Goal: Information Seeking & Learning: Check status

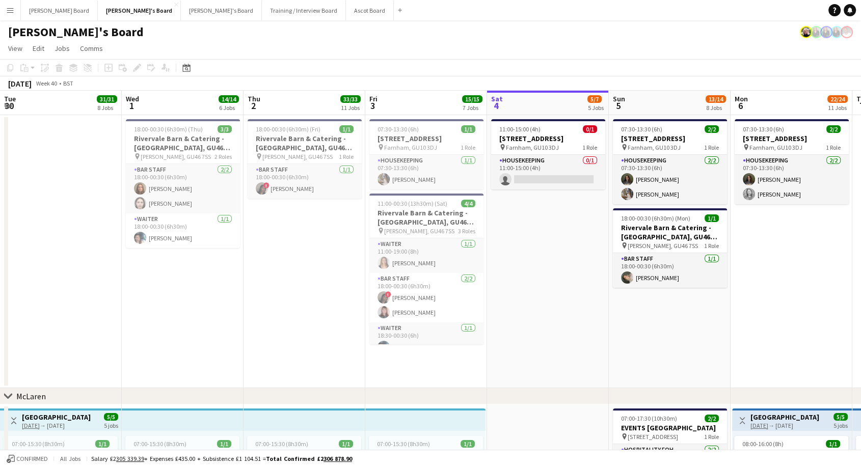
scroll to position [0, 244]
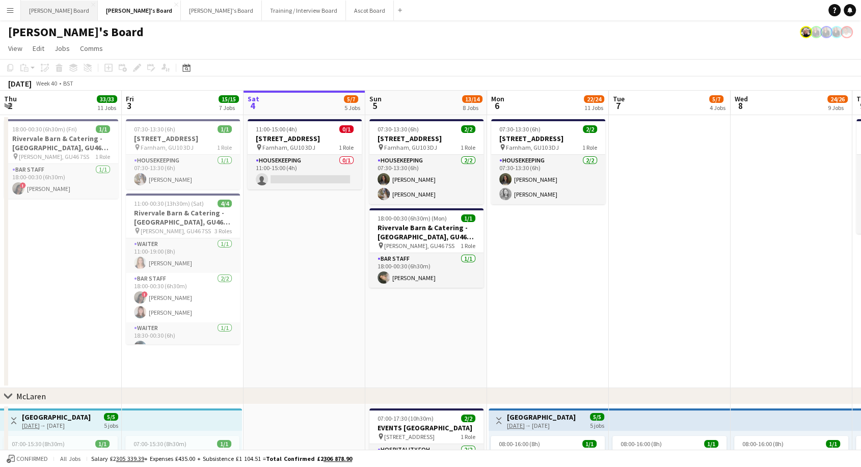
click at [37, 7] on button "[PERSON_NAME] Board Close" at bounding box center [59, 11] width 77 height 20
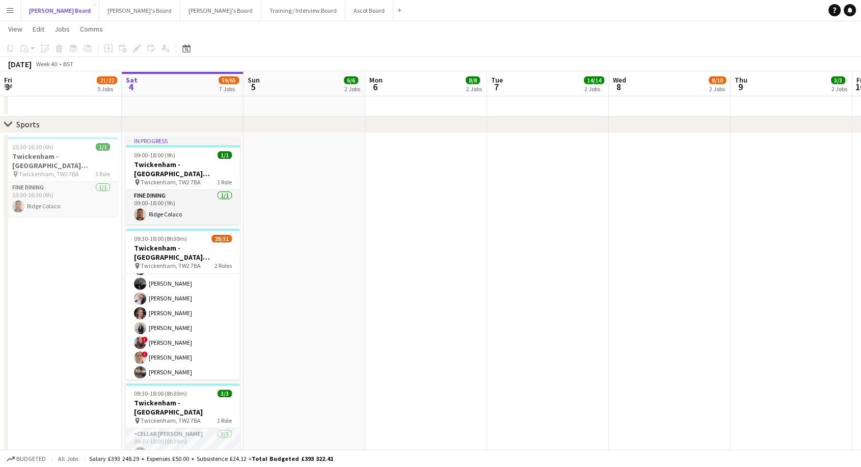
scroll to position [391, 0]
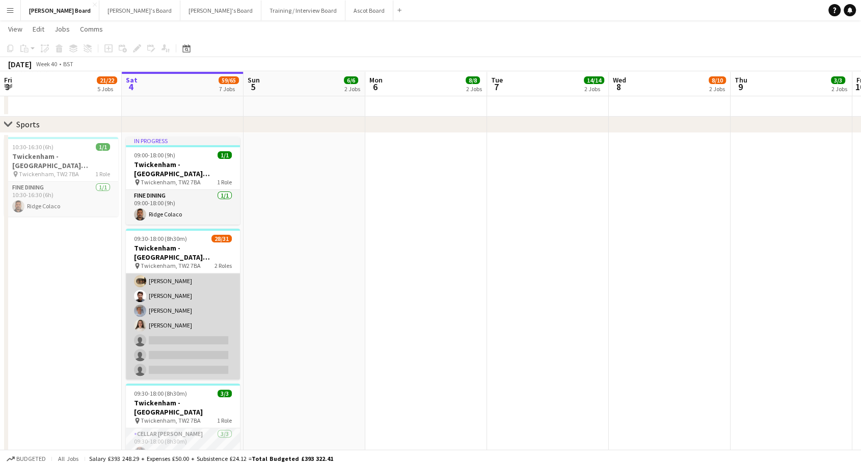
click at [197, 311] on app-card-role "Till Operator 13A 26/29 10:30-16:00 (5h30m) [PERSON_NAME] [PERSON_NAME] [PERSON…" at bounding box center [183, 156] width 114 height 449
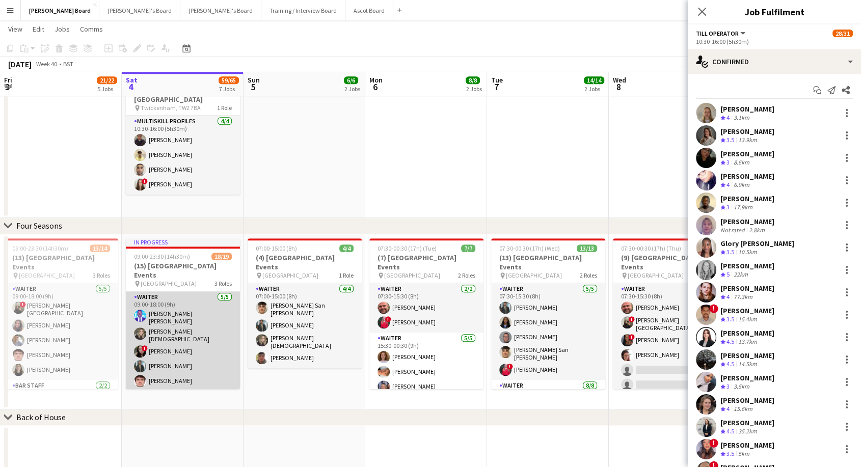
scroll to position [170, 0]
click at [186, 321] on app-card-role "Waiter 4I [DATE] 14:30-23:30 (9h) ! [PERSON_NAME] [PERSON_NAME] [PERSON_NAME] […" at bounding box center [183, 369] width 114 height 197
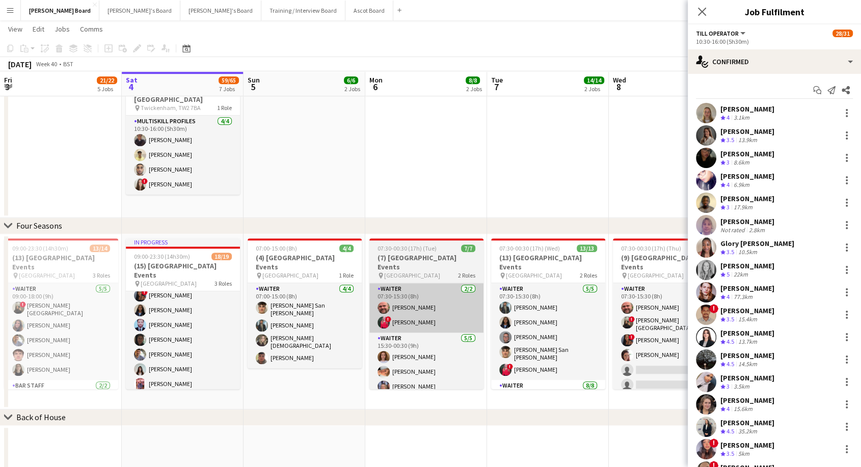
scroll to position [171, 0]
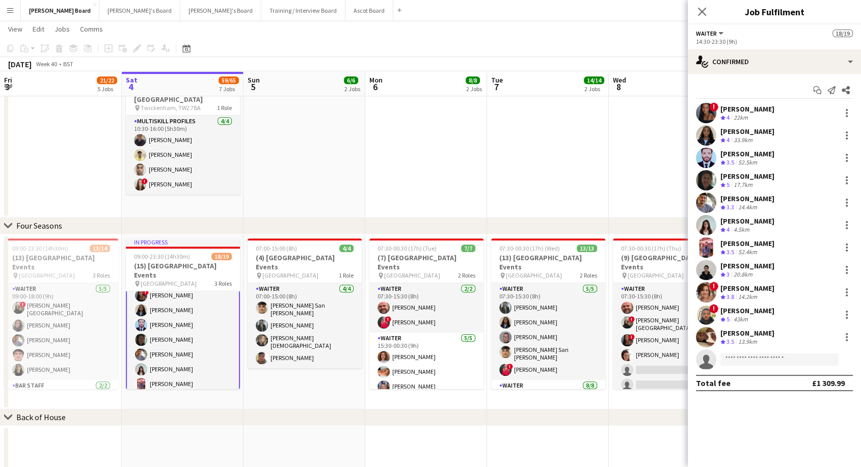
click at [758, 334] on div "[PERSON_NAME]" at bounding box center [748, 333] width 54 height 9
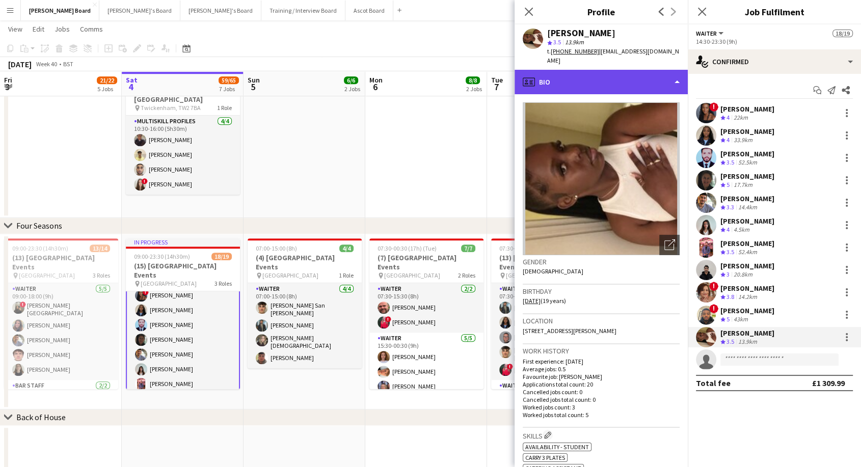
click at [567, 71] on div "profile Bio" at bounding box center [601, 82] width 173 height 24
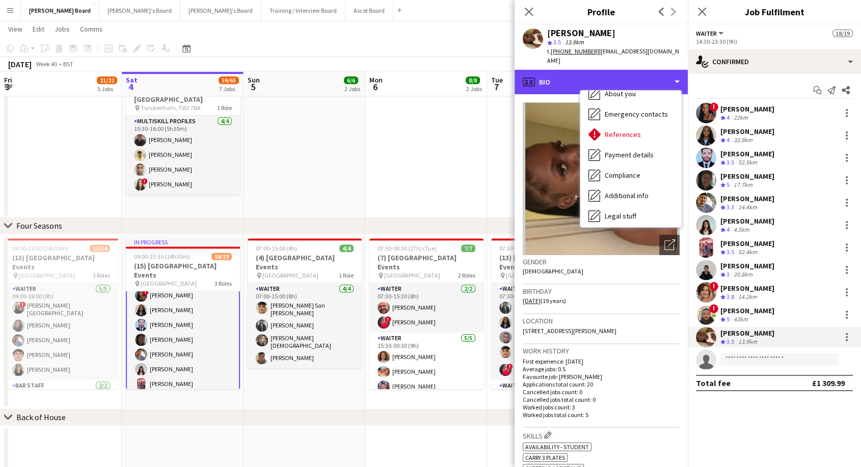
scroll to position [136, 0]
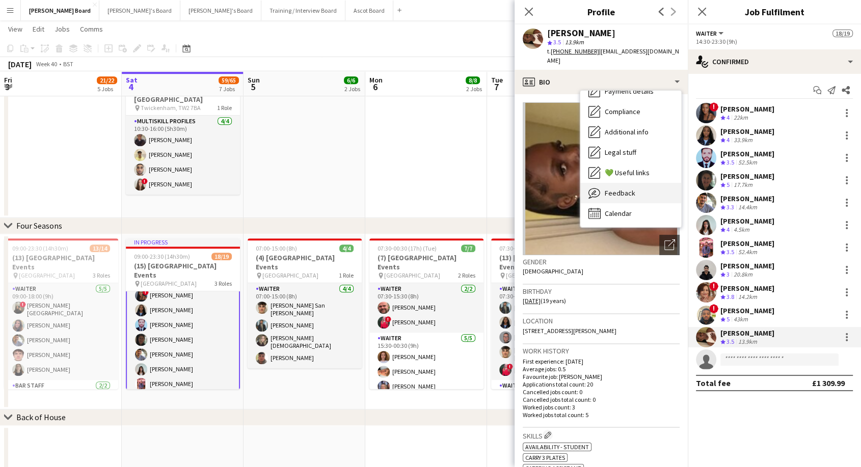
click at [612, 189] on span "Feedback" at bounding box center [620, 193] width 31 height 9
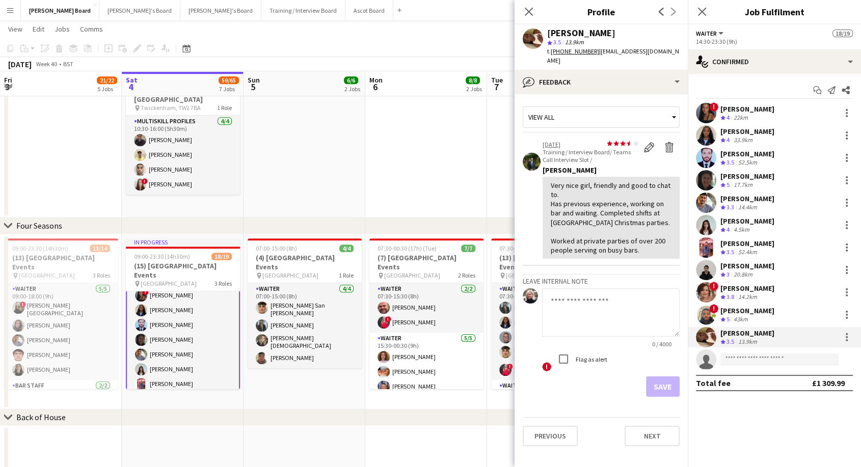
click at [742, 314] on div "[PERSON_NAME]" at bounding box center [748, 310] width 54 height 9
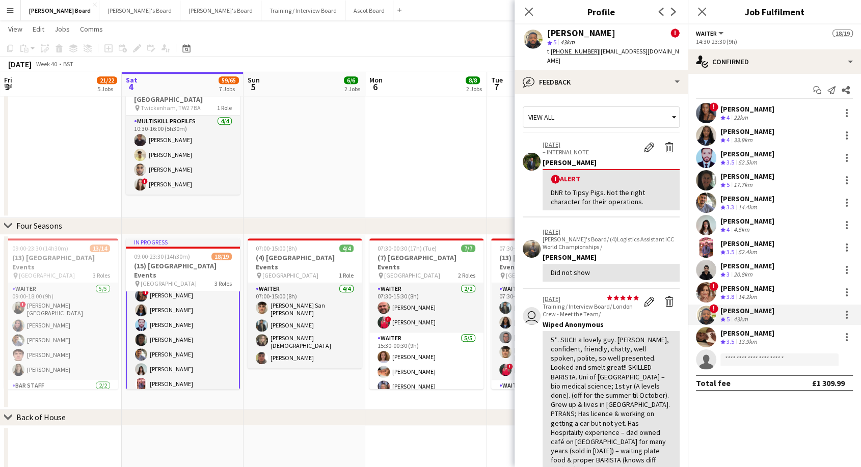
click at [770, 288] on div "[PERSON_NAME]" at bounding box center [748, 288] width 54 height 9
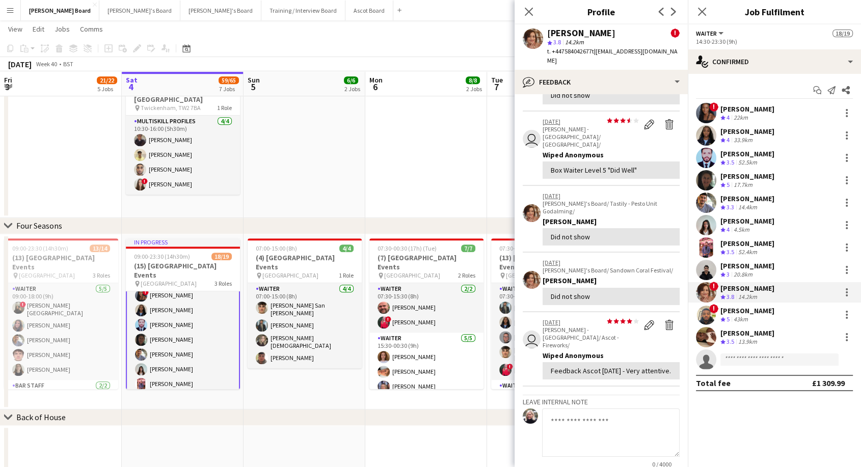
scroll to position [483, 0]
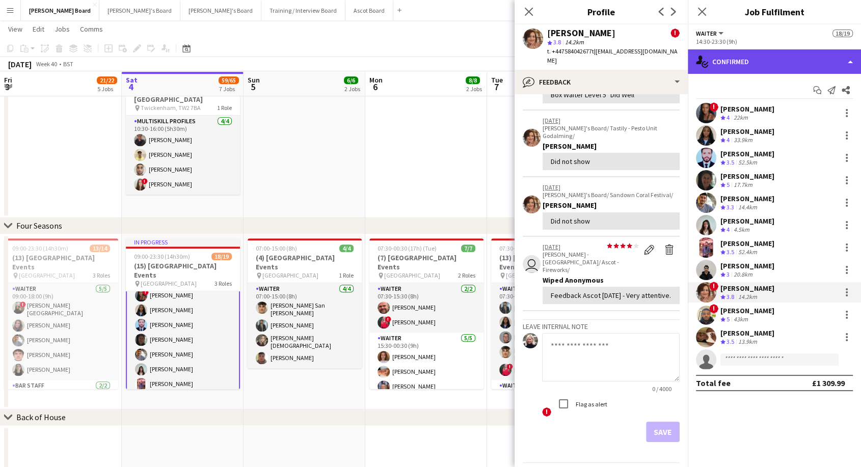
click at [742, 63] on div "single-neutral-actions-check-2 Confirmed" at bounding box center [774, 61] width 173 height 24
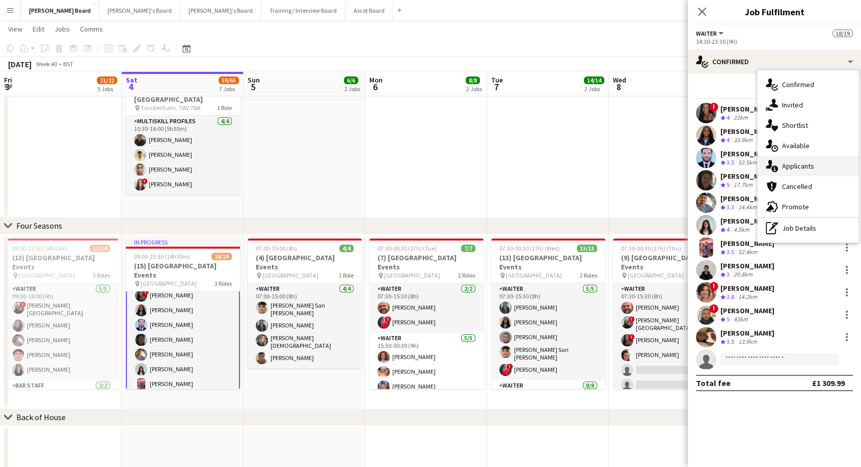
click at [795, 168] on span "Applicants" at bounding box center [798, 166] width 32 height 9
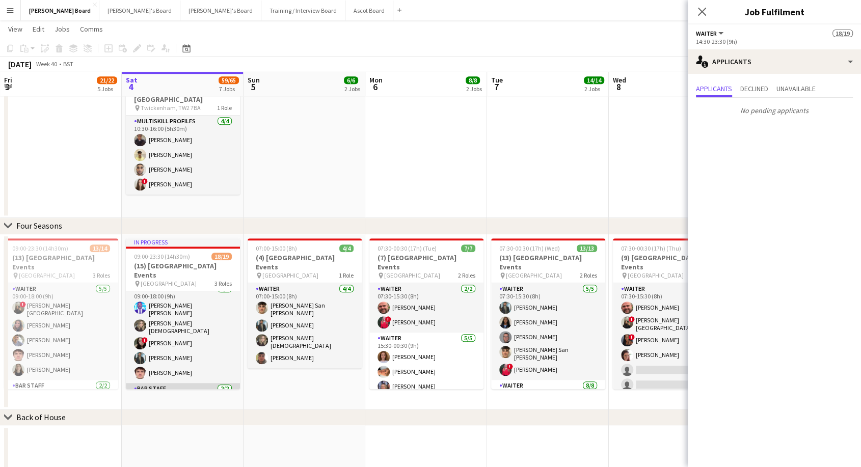
scroll to position [0, 0]
click at [199, 320] on app-card-role "Waiter [DATE] 09:00-18:00 (9h) [PERSON_NAME] [PERSON_NAME] [PERSON_NAME] [DEMOG…" at bounding box center [183, 342] width 114 height 100
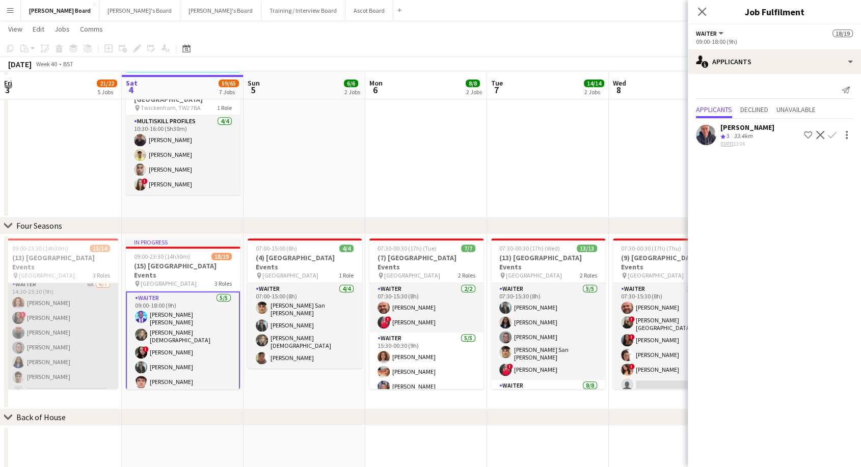
scroll to position [962, 0]
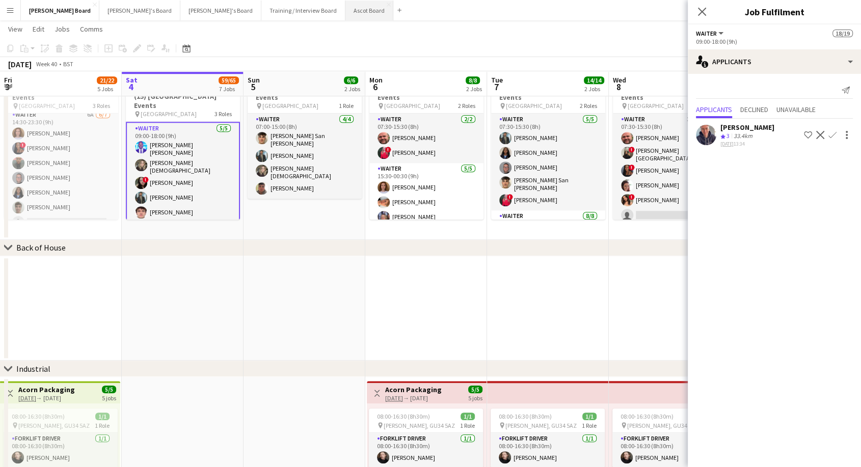
click at [346, 10] on button "Ascot Board Close" at bounding box center [370, 11] width 48 height 20
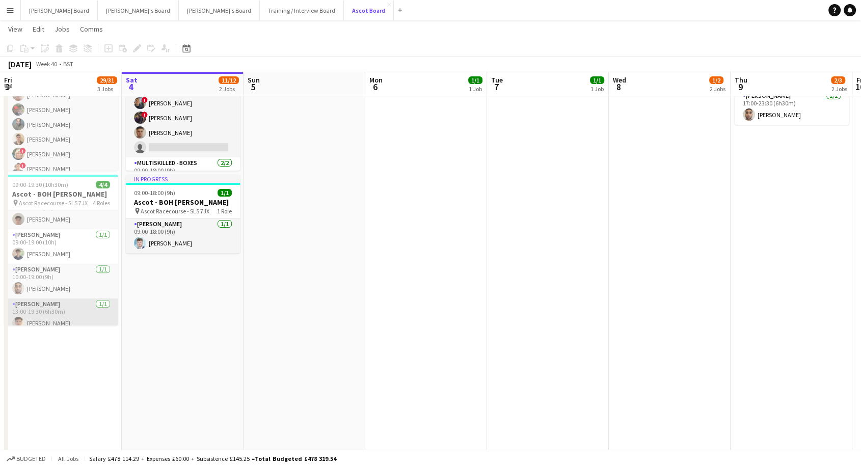
scroll to position [23, 0]
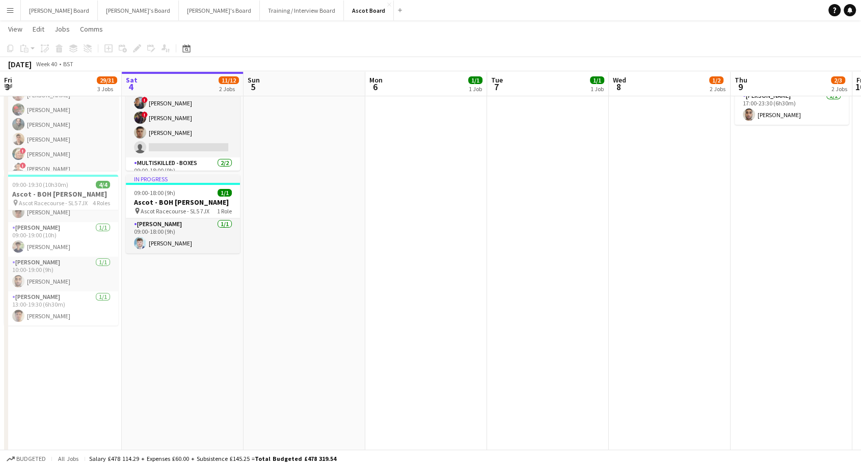
drag, startPoint x: 42, startPoint y: 334, endPoint x: 46, endPoint y: 327, distance: 8.7
click at [42, 332] on app-date-cell "Toggle View Vital-Rail Administrator [DATE] → [DATE] 45/45 45 jobs 09:00-17:30 …" at bounding box center [61, 335] width 122 height 1009
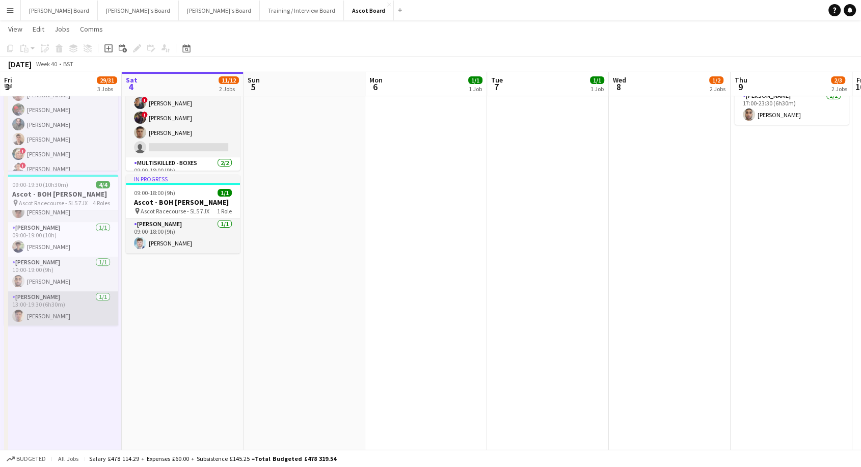
drag, startPoint x: 49, startPoint y: 317, endPoint x: 78, endPoint y: 306, distance: 31.0
click at [50, 317] on app-card-role "[PERSON_NAME] [DATE] 13:00-19:30 (6h30m) [PERSON_NAME]" at bounding box center [61, 309] width 114 height 35
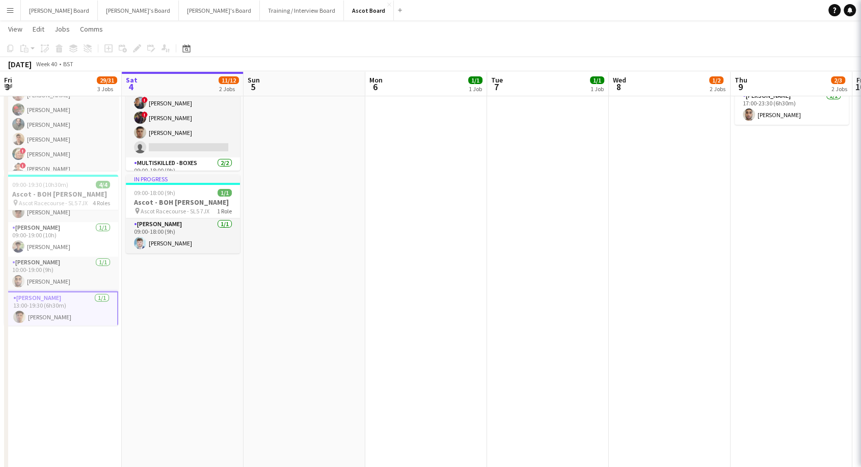
scroll to position [0, 243]
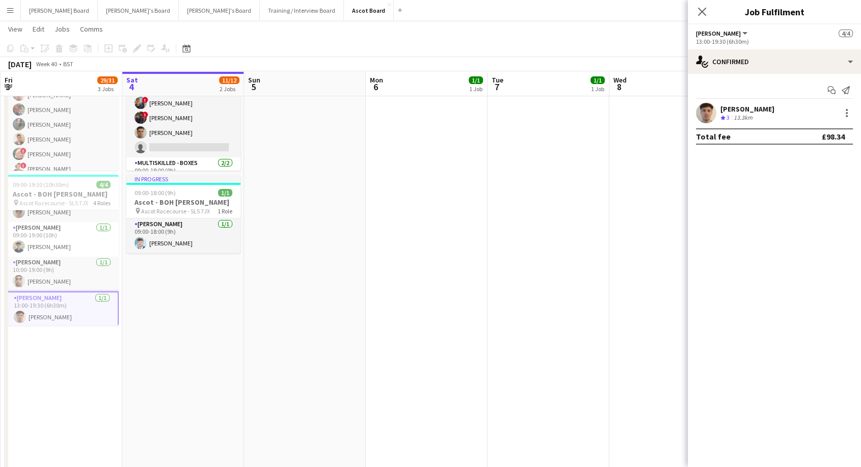
click at [754, 108] on div "[PERSON_NAME]" at bounding box center [748, 108] width 54 height 9
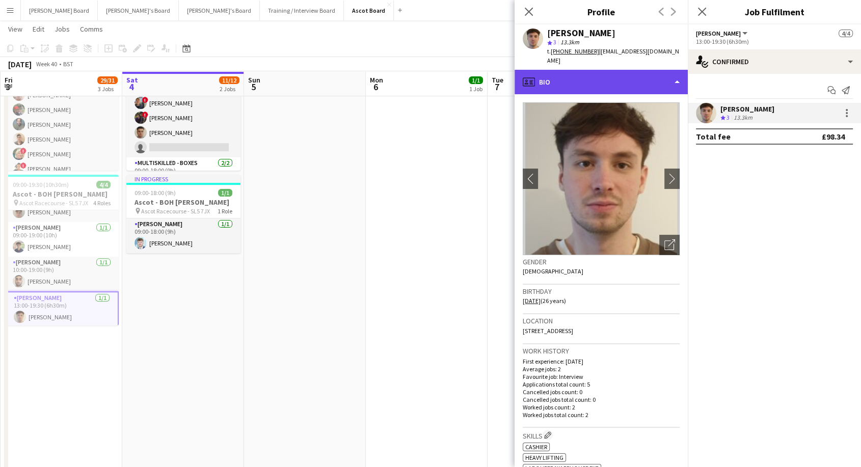
click at [628, 77] on div "profile Bio" at bounding box center [601, 82] width 173 height 24
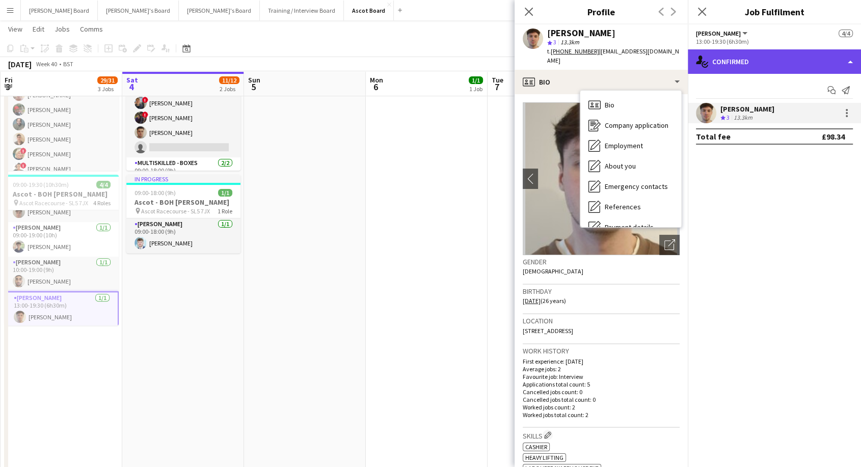
click at [771, 59] on div "single-neutral-actions-check-2 Confirmed" at bounding box center [774, 61] width 173 height 24
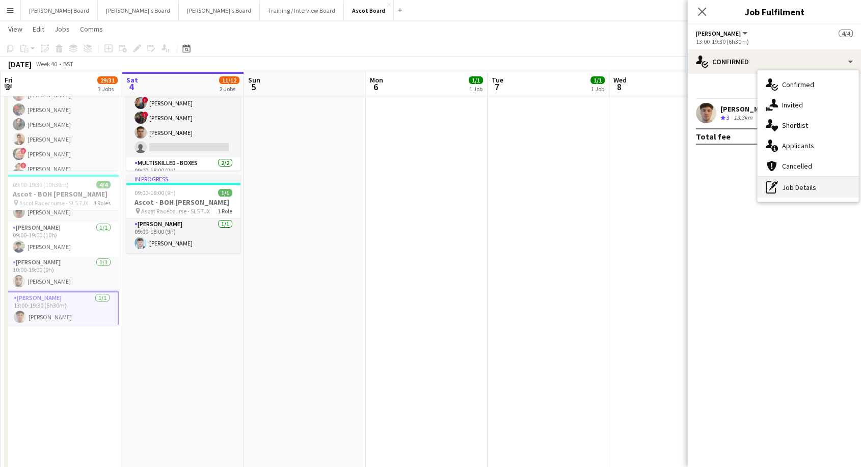
click at [812, 189] on div "pen-write Job Details" at bounding box center [808, 187] width 101 height 20
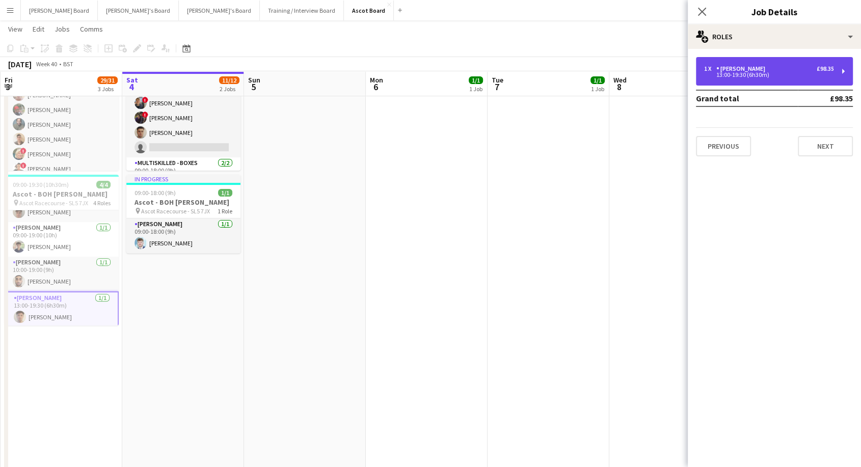
click at [731, 74] on div "13:00-19:30 (6h30m)" at bounding box center [769, 74] width 130 height 5
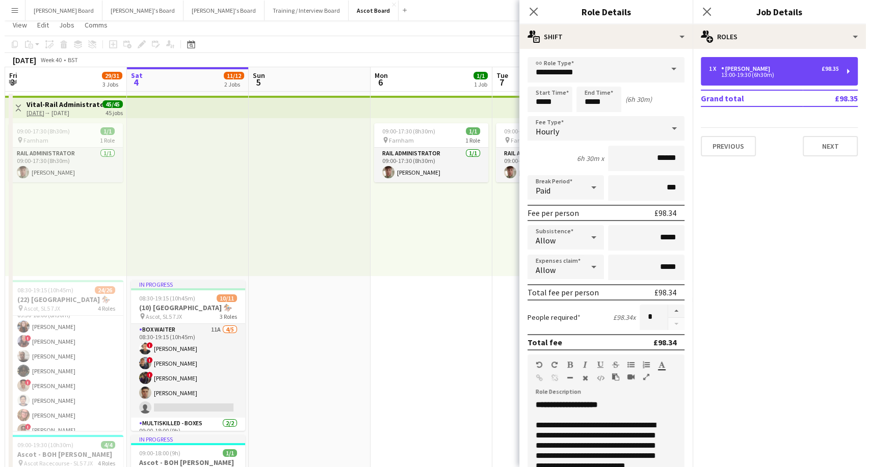
scroll to position [0, 0]
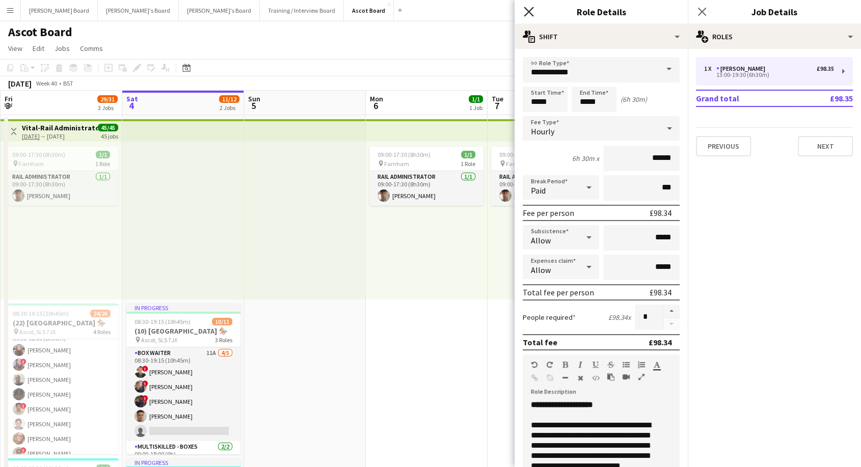
click at [524, 9] on icon "Close pop-in" at bounding box center [529, 12] width 10 height 10
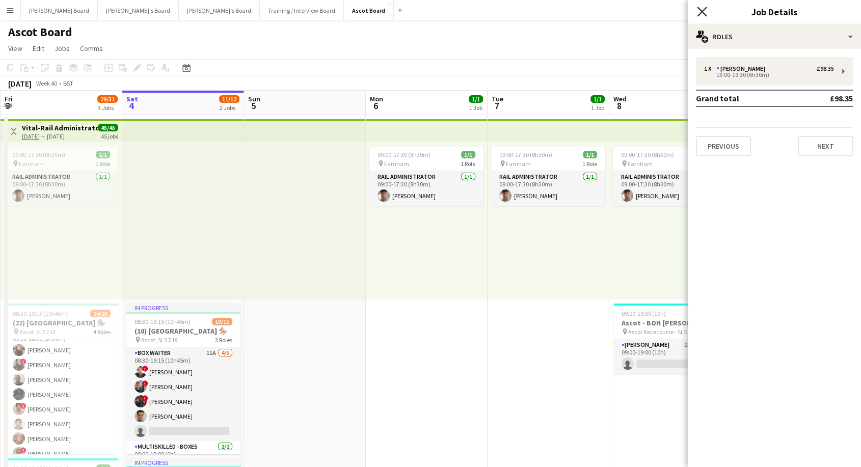
click at [701, 11] on icon "Close pop-in" at bounding box center [702, 12] width 10 height 10
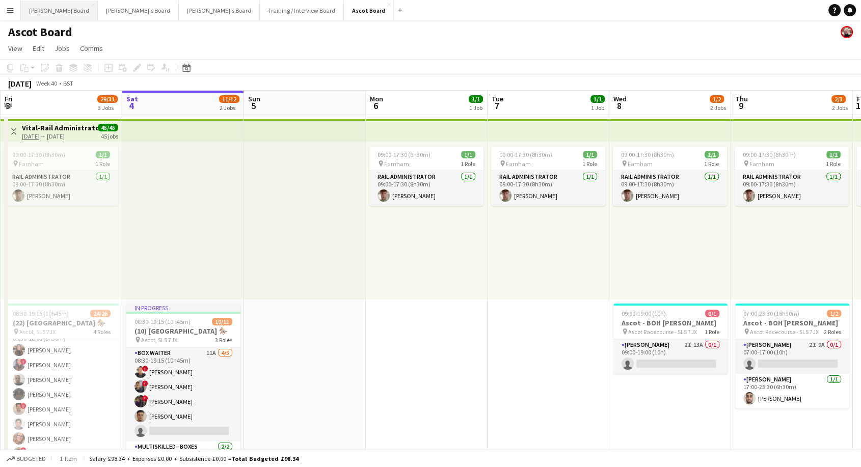
click at [46, 13] on button "[PERSON_NAME] Board Close" at bounding box center [59, 11] width 77 height 20
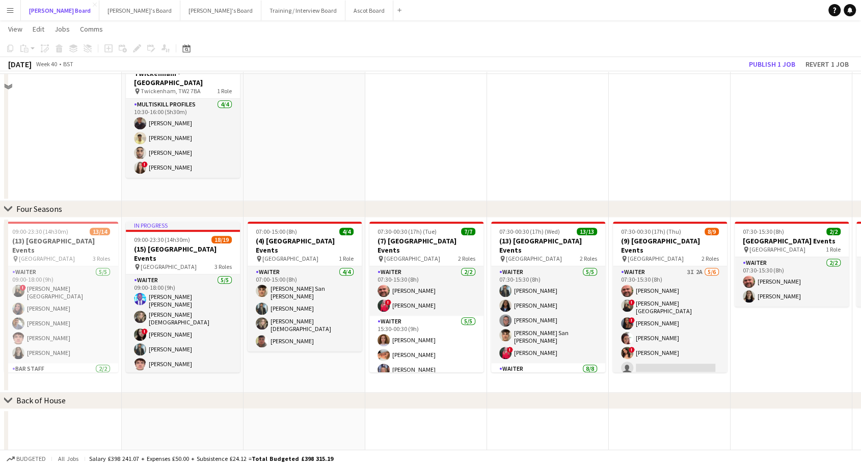
scroll to position [793, 0]
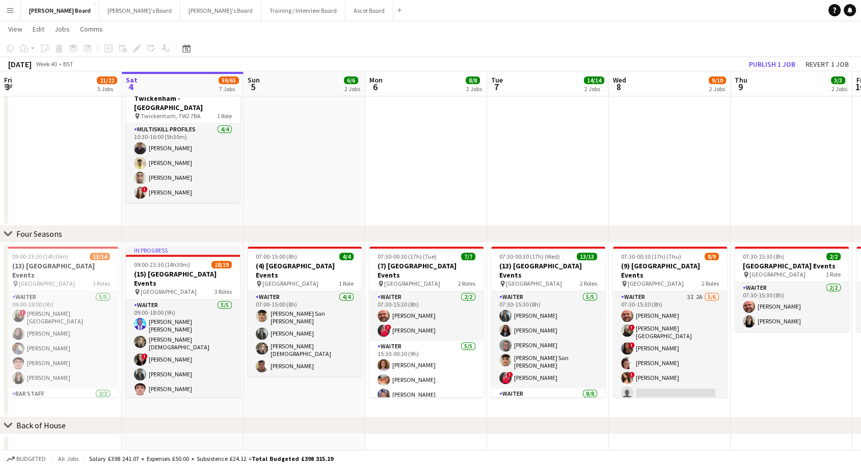
click at [12, 15] on button "Menu" at bounding box center [10, 10] width 20 height 20
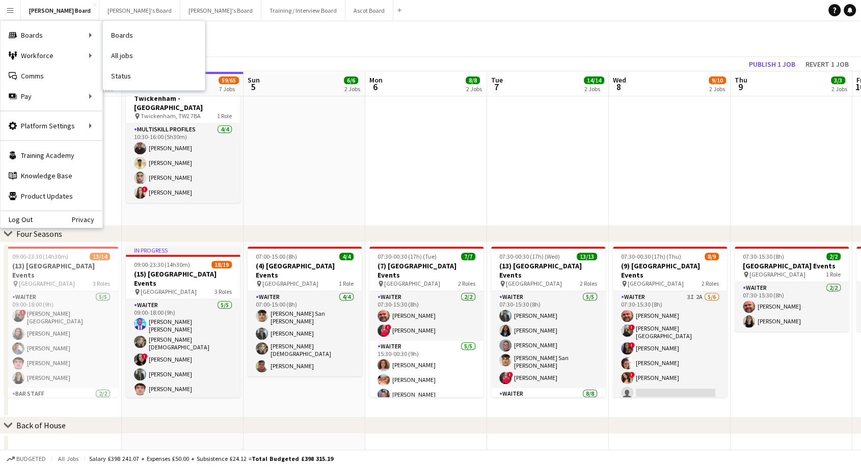
drag, startPoint x: 145, startPoint y: 80, endPoint x: 148, endPoint y: 85, distance: 6.2
click at [145, 80] on link "Status" at bounding box center [154, 76] width 102 height 20
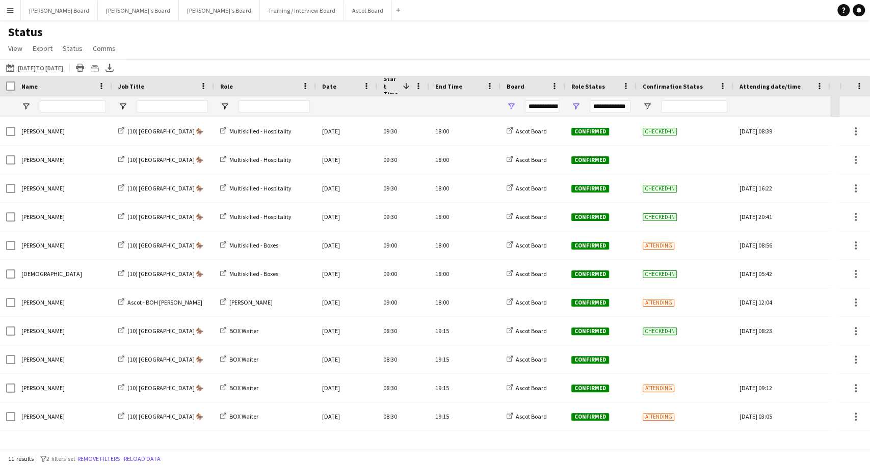
click at [14, 69] on app-icon "[DATE] to [DATE]" at bounding box center [12, 68] width 12 height 8
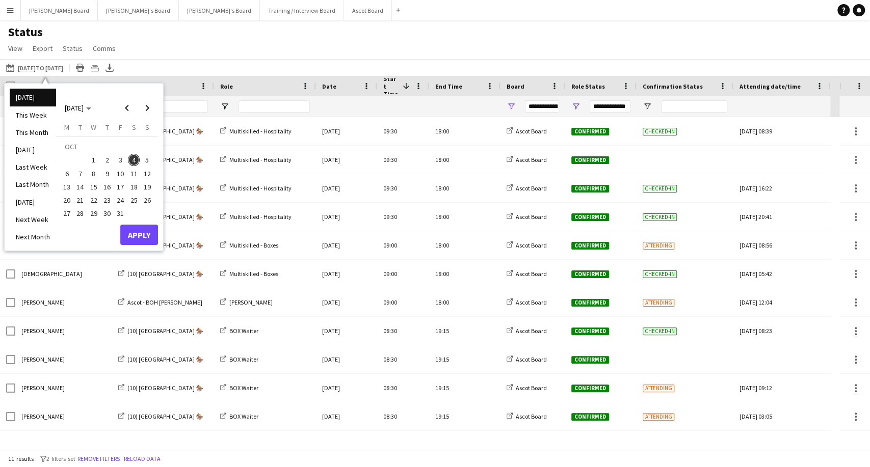
click at [134, 160] on span "4" at bounding box center [134, 160] width 12 height 12
click at [143, 231] on button "Apply" at bounding box center [139, 235] width 38 height 20
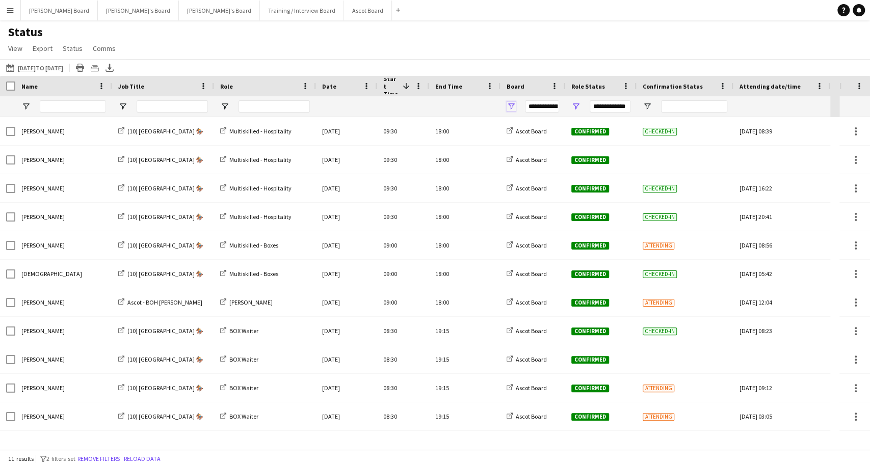
click at [512, 107] on span "Open Filter Menu" at bounding box center [511, 106] width 9 height 9
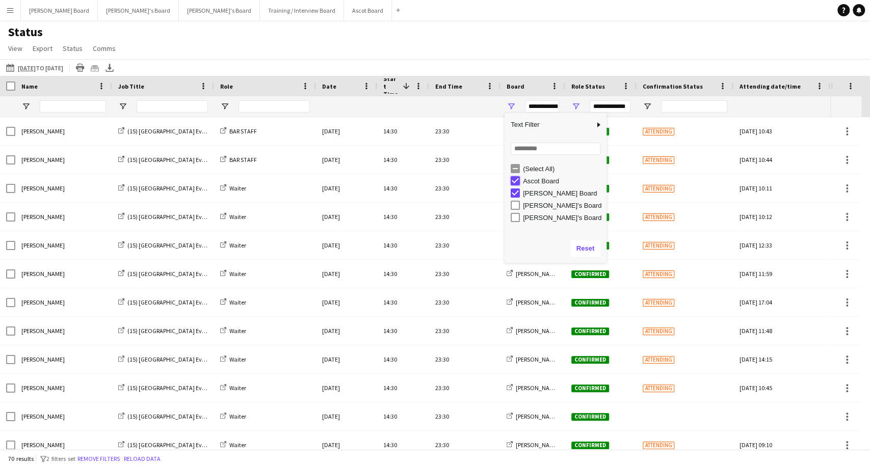
type input "**********"
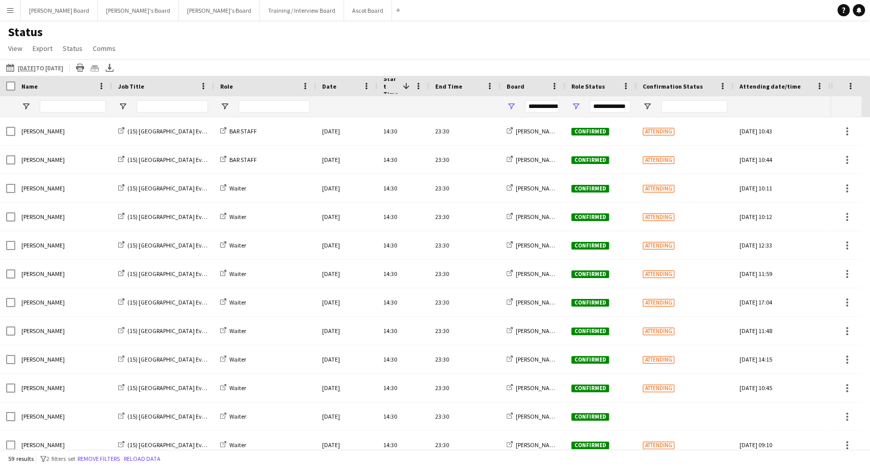
click at [587, 38] on div "Status View Views Default view Airshow Accreditation Airshow Check In Attending…" at bounding box center [435, 41] width 870 height 35
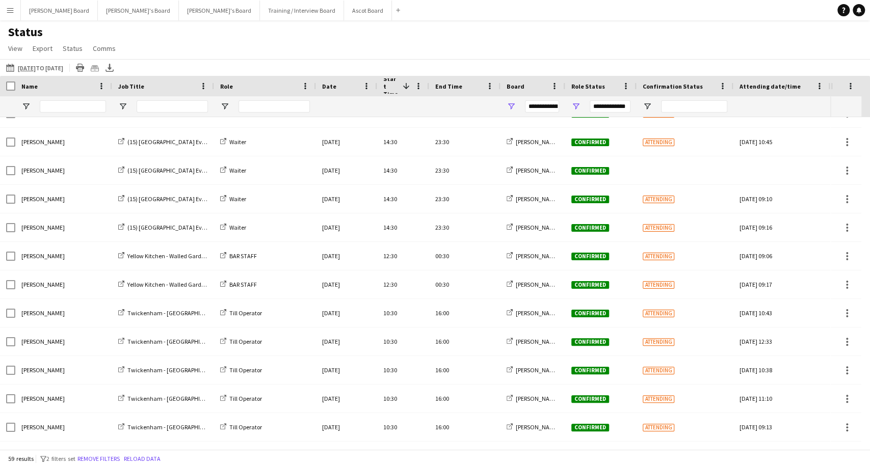
scroll to position [226, 0]
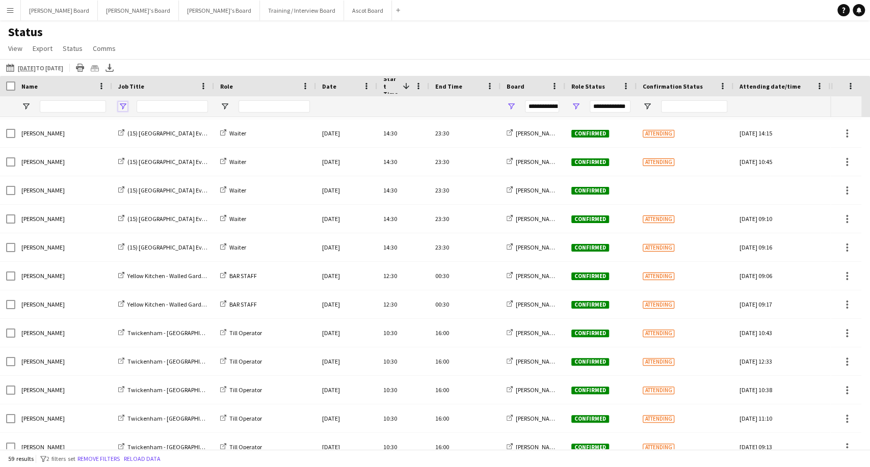
click at [125, 109] on span "Open Filter Menu" at bounding box center [122, 106] width 9 height 9
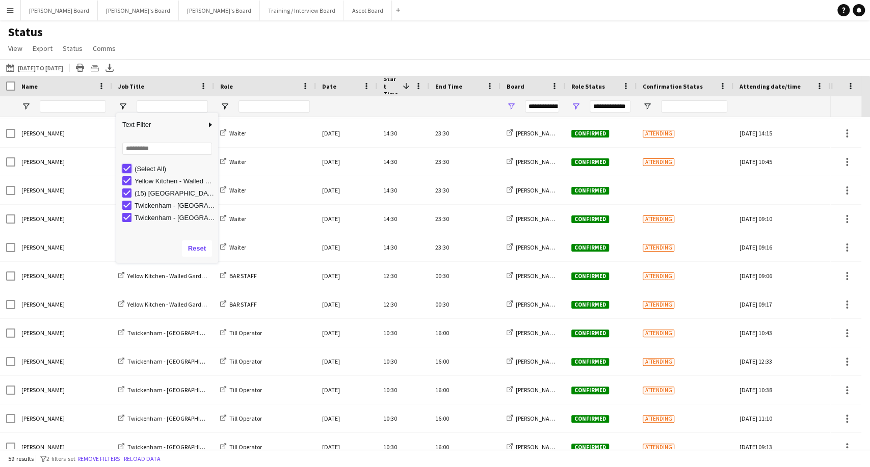
type input "***"
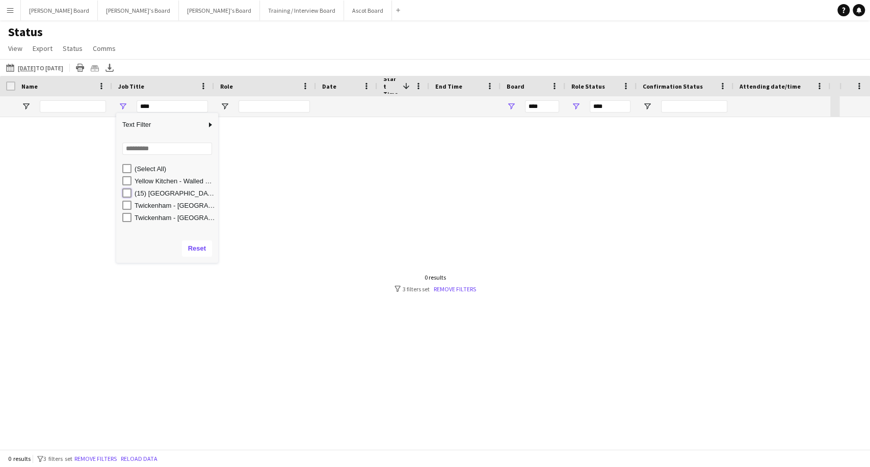
type input "**********"
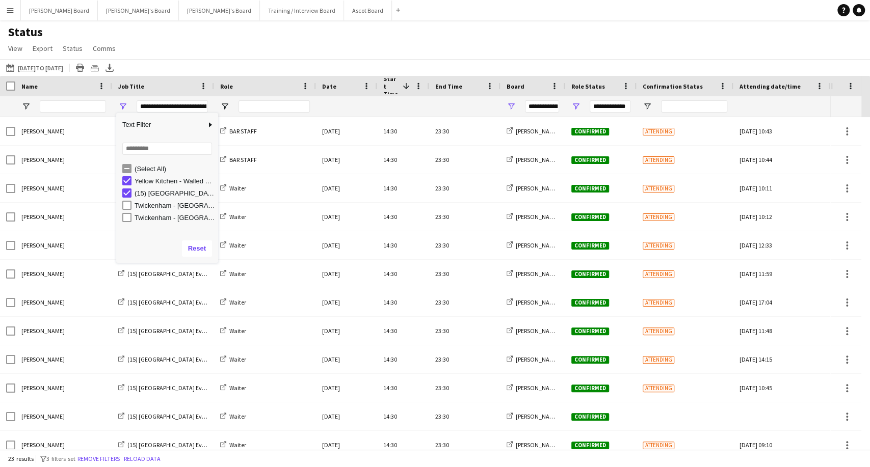
click at [127, 190] on div "(15) [GEOGRAPHIC_DATA] Events" at bounding box center [170, 193] width 96 height 12
type input "**********"
click at [100, 12] on button "[PERSON_NAME]'s Board Close" at bounding box center [138, 11] width 81 height 20
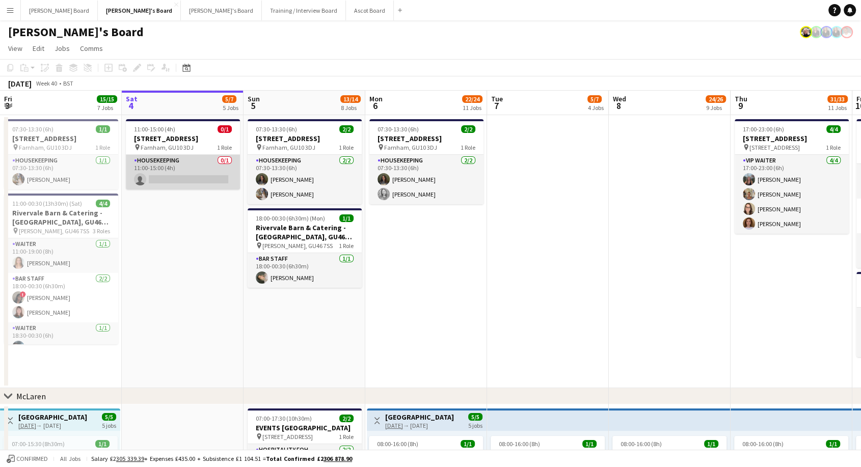
click at [160, 183] on app-card-role "Housekeeping 0/1 11:00-15:00 (4h) single-neutral-actions" at bounding box center [183, 172] width 114 height 35
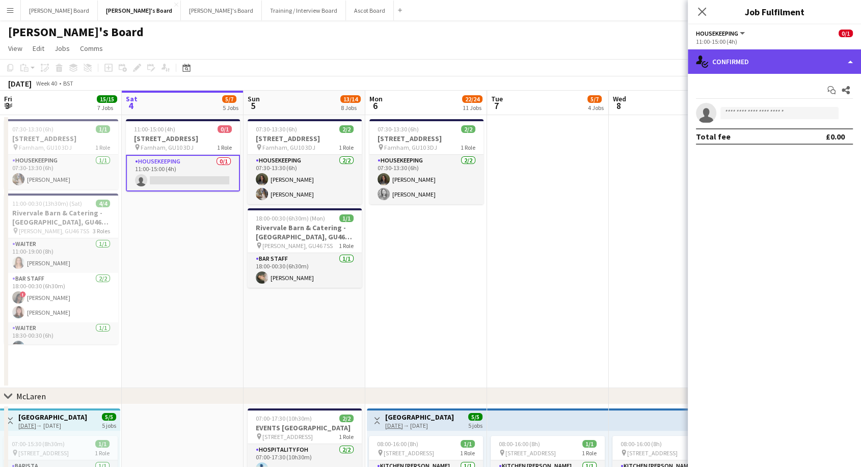
click at [757, 59] on div "single-neutral-actions-check-2 Confirmed" at bounding box center [774, 61] width 173 height 24
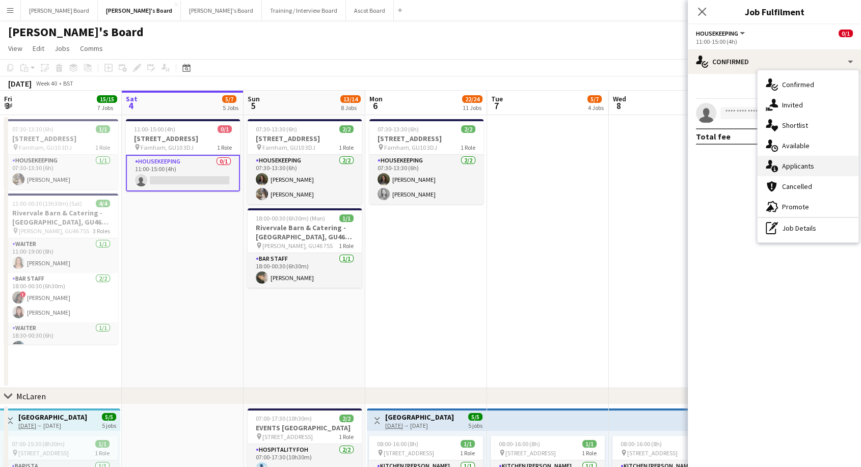
click at [795, 163] on span "Applicants" at bounding box center [798, 166] width 32 height 9
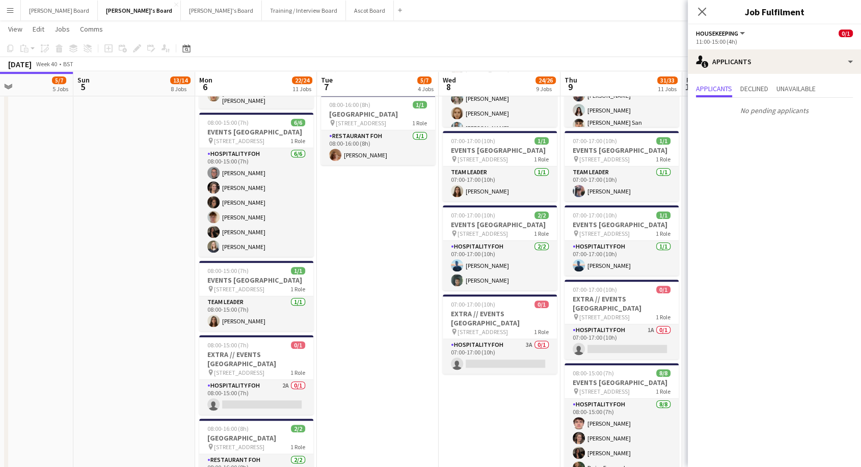
scroll to position [0, 414]
drag, startPoint x: 509, startPoint y: 259, endPoint x: 338, endPoint y: 258, distance: 170.7
click at [338, 258] on app-calendar-viewport "Wed 1 14/14 6 Jobs Thu 2 33/33 11 Jobs Fri 3 15/15 7 Jobs Sat 4 5/7 5 Jobs Sun …" at bounding box center [430, 241] width 861 height 2005
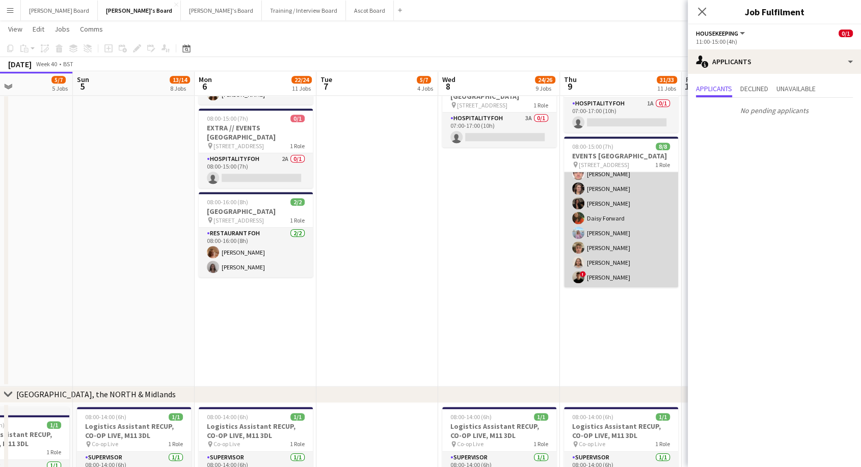
scroll to position [32, 0]
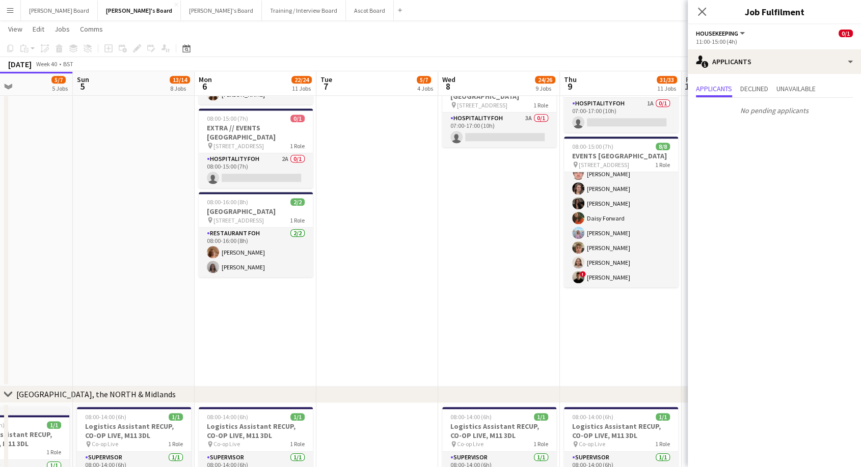
click at [695, 13] on div "Close pop-in" at bounding box center [702, 11] width 29 height 23
click at [703, 13] on icon at bounding box center [702, 12] width 10 height 10
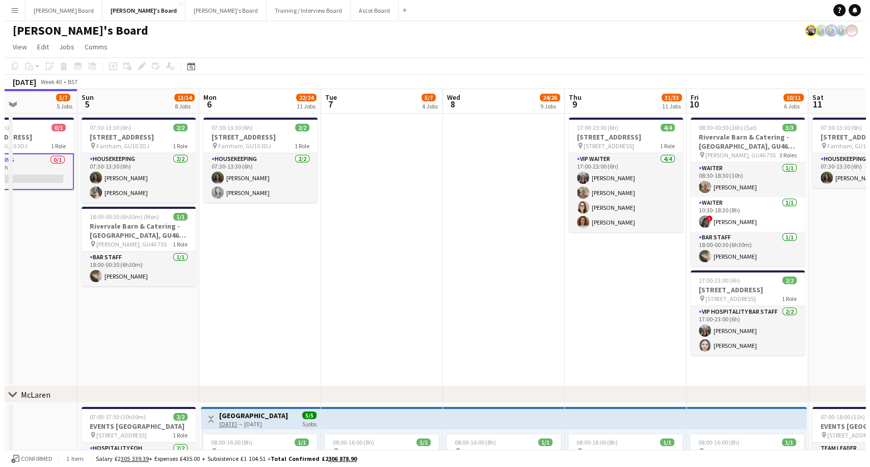
scroll to position [0, 0]
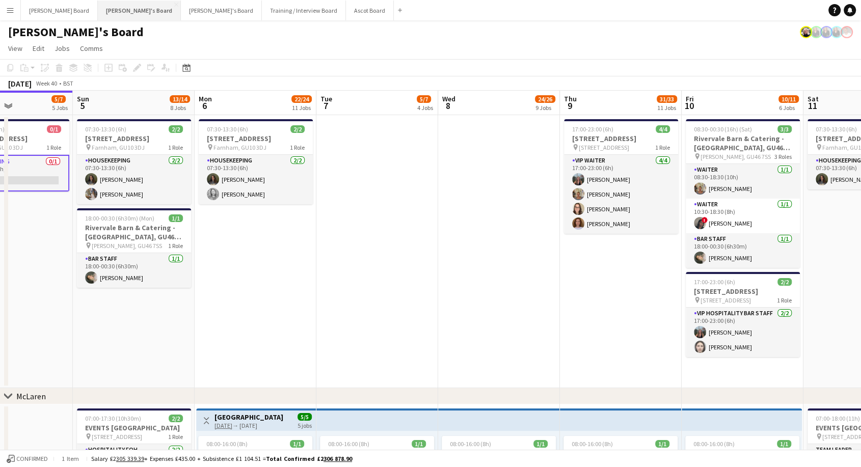
drag, startPoint x: 93, startPoint y: 9, endPoint x: 98, endPoint y: 9, distance: 5.6
click at [98, 10] on button "[PERSON_NAME]'s Board Close" at bounding box center [139, 11] width 83 height 20
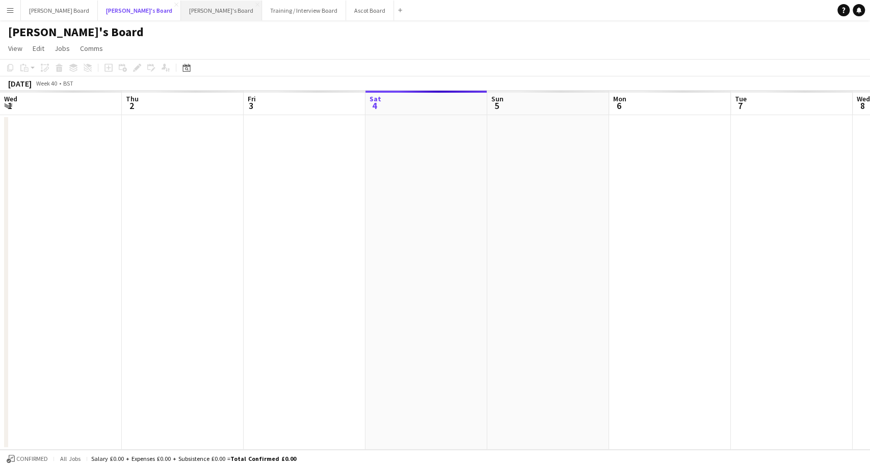
scroll to position [0, 244]
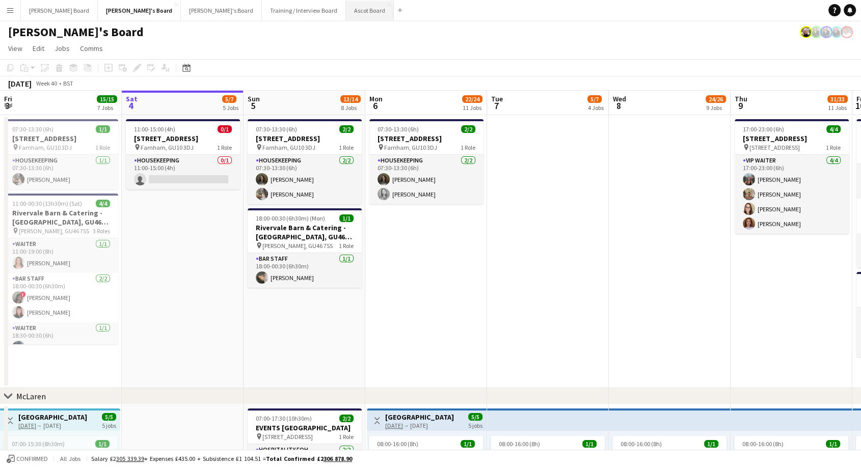
click at [346, 9] on button "Ascot Board Close" at bounding box center [370, 11] width 48 height 20
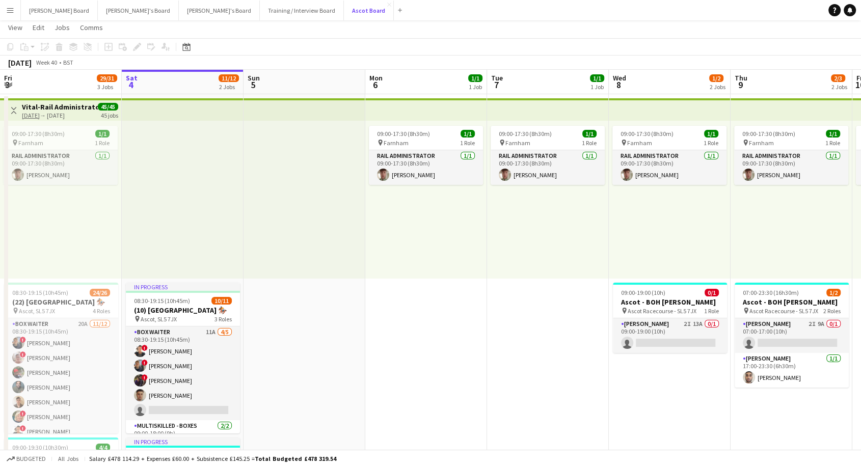
scroll to position [57, 0]
